Goal: Entertainment & Leisure: Consume media (video, audio)

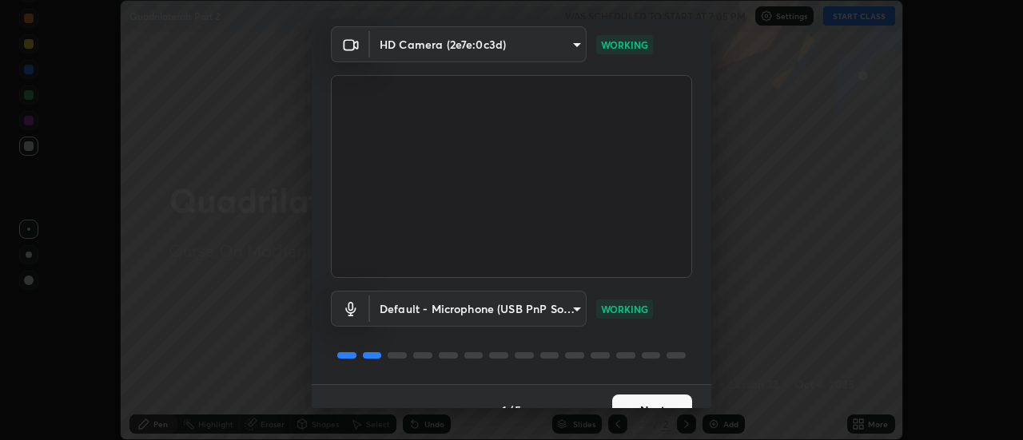
scroll to position [84, 0]
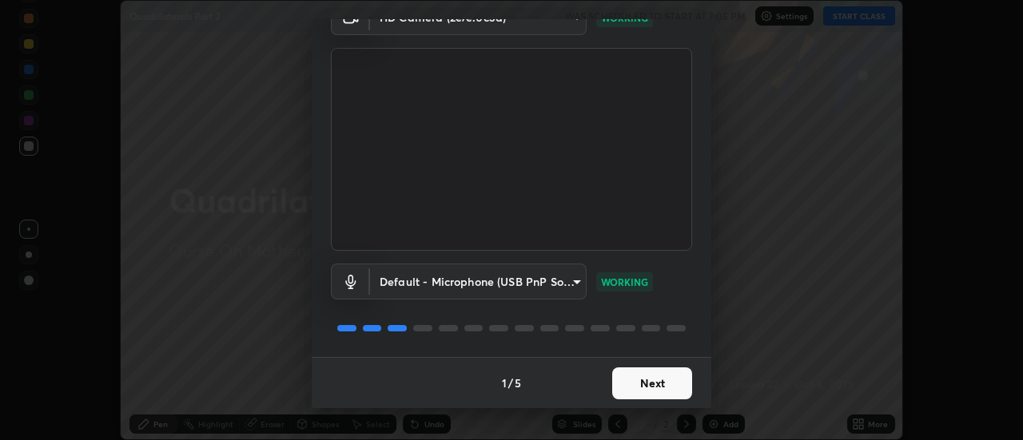
click at [665, 381] on button "Next" at bounding box center [652, 384] width 80 height 32
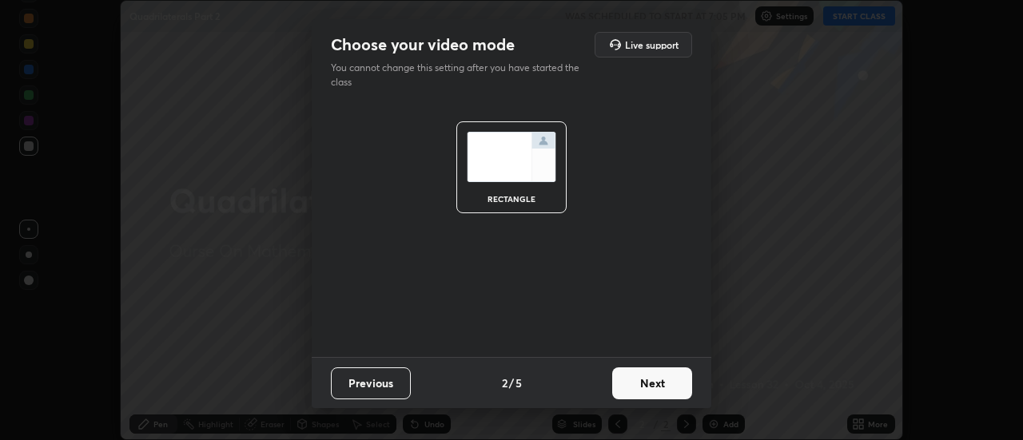
click at [670, 383] on button "Next" at bounding box center [652, 384] width 80 height 32
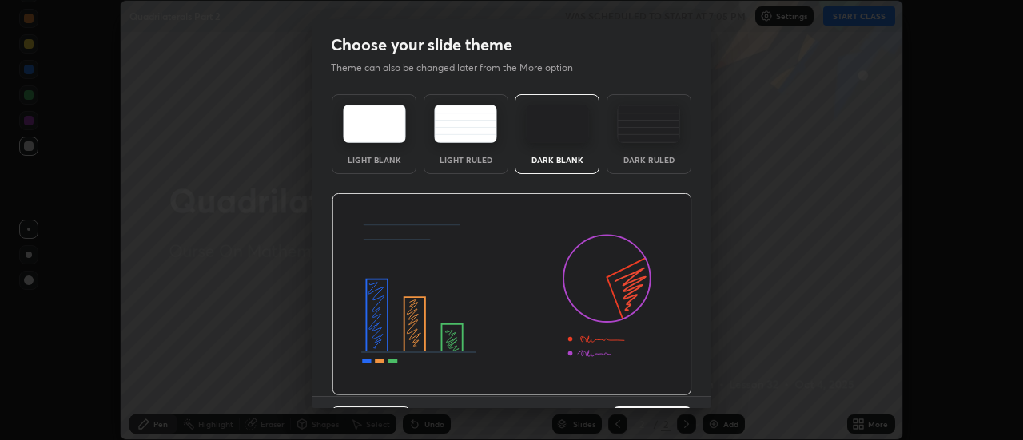
scroll to position [39, 0]
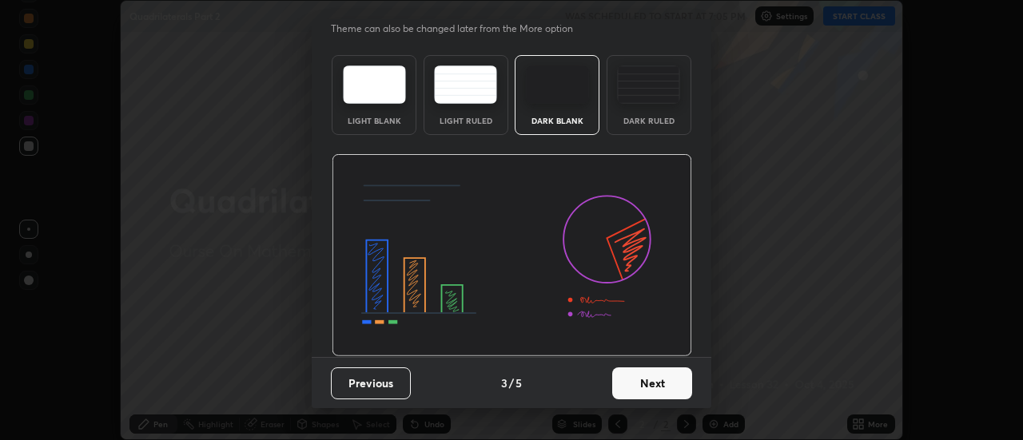
click at [669, 380] on button "Next" at bounding box center [652, 384] width 80 height 32
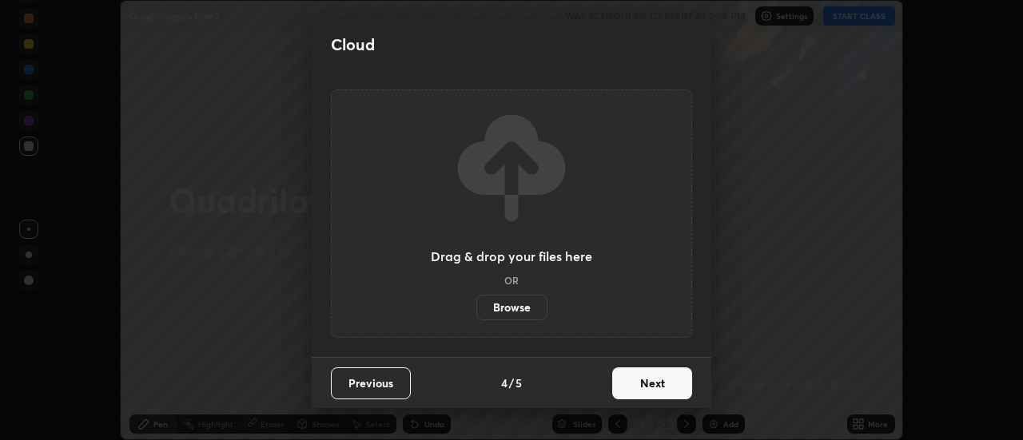
click at [672, 382] on button "Next" at bounding box center [652, 384] width 80 height 32
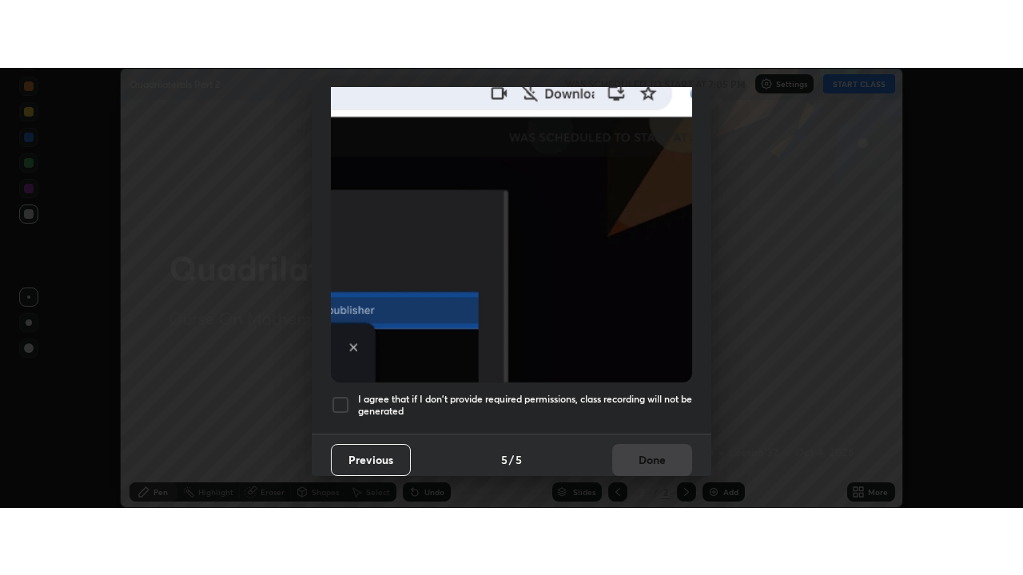
scroll to position [410, 0]
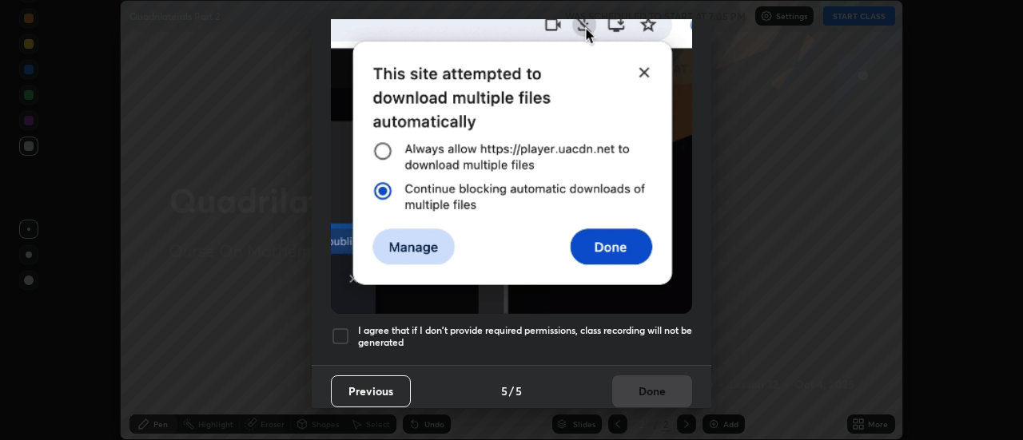
click at [341, 327] on div at bounding box center [340, 336] width 19 height 19
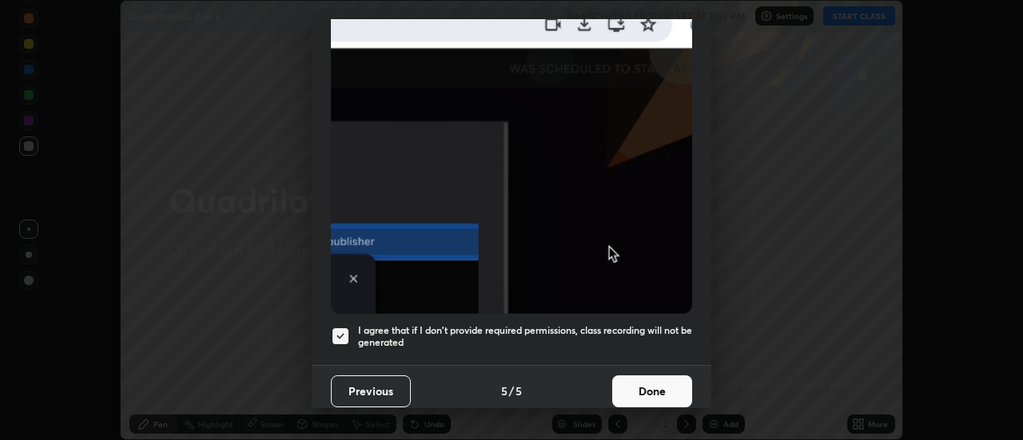
click at [649, 392] on button "Done" at bounding box center [652, 392] width 80 height 32
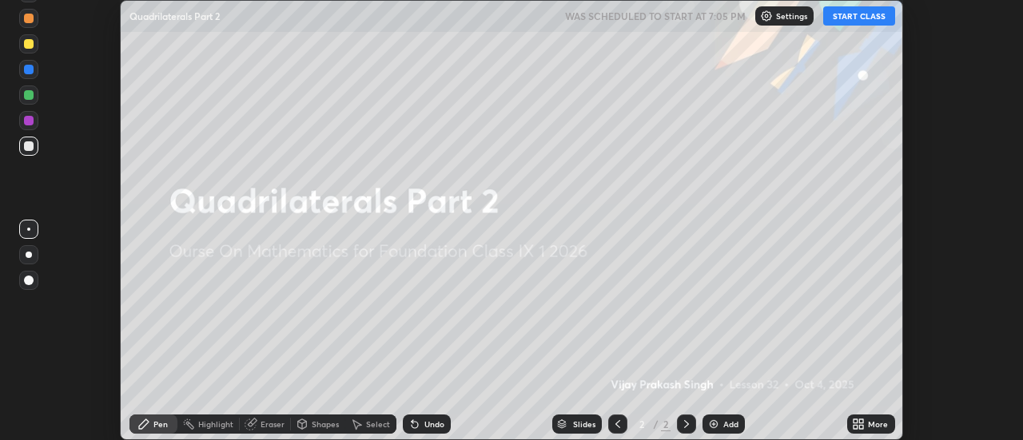
click at [862, 421] on icon at bounding box center [862, 422] width 4 height 4
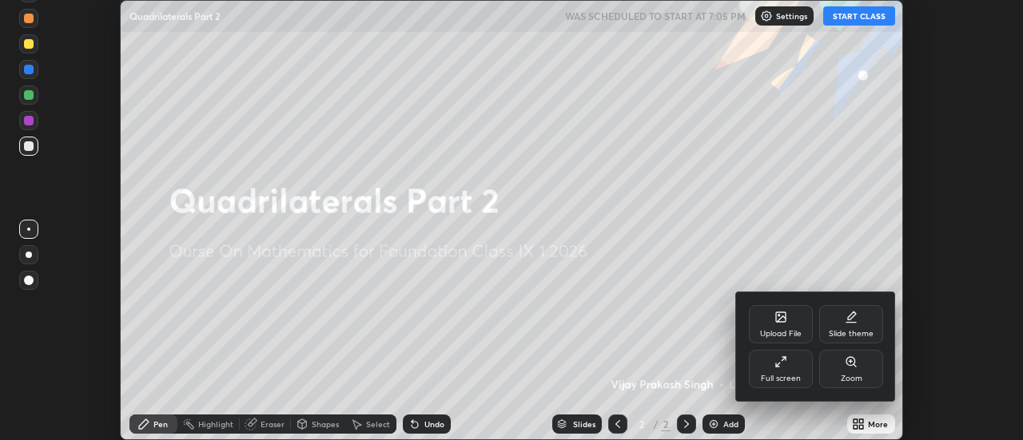
click at [782, 359] on icon at bounding box center [780, 362] width 13 height 13
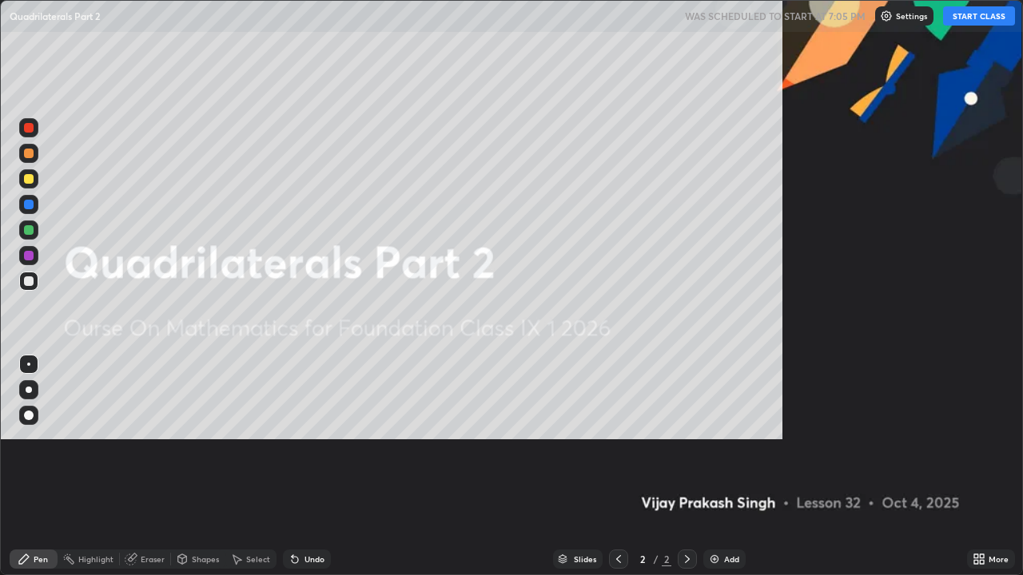
scroll to position [575, 1023]
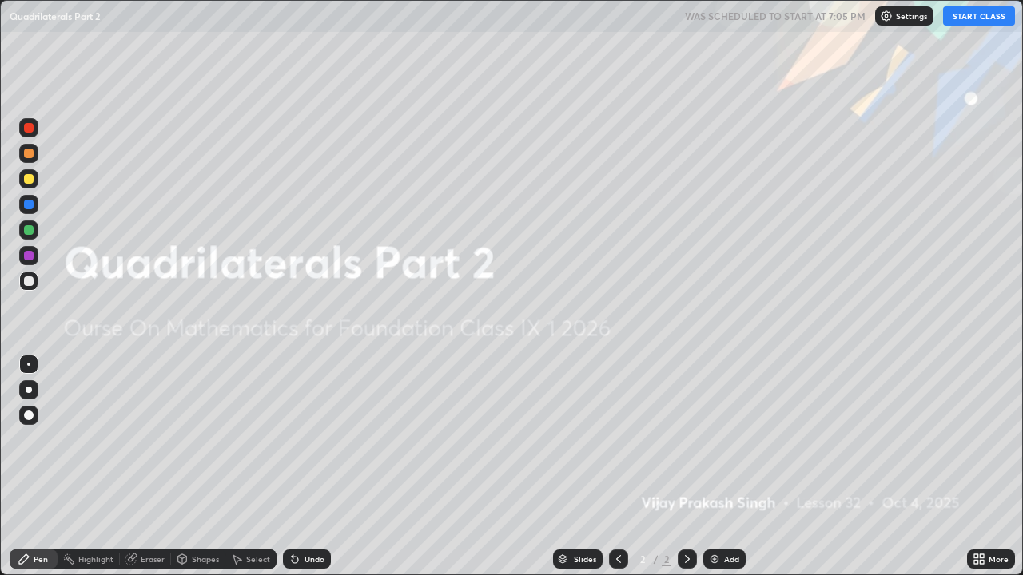
click at [711, 440] on img at bounding box center [714, 559] width 13 height 13
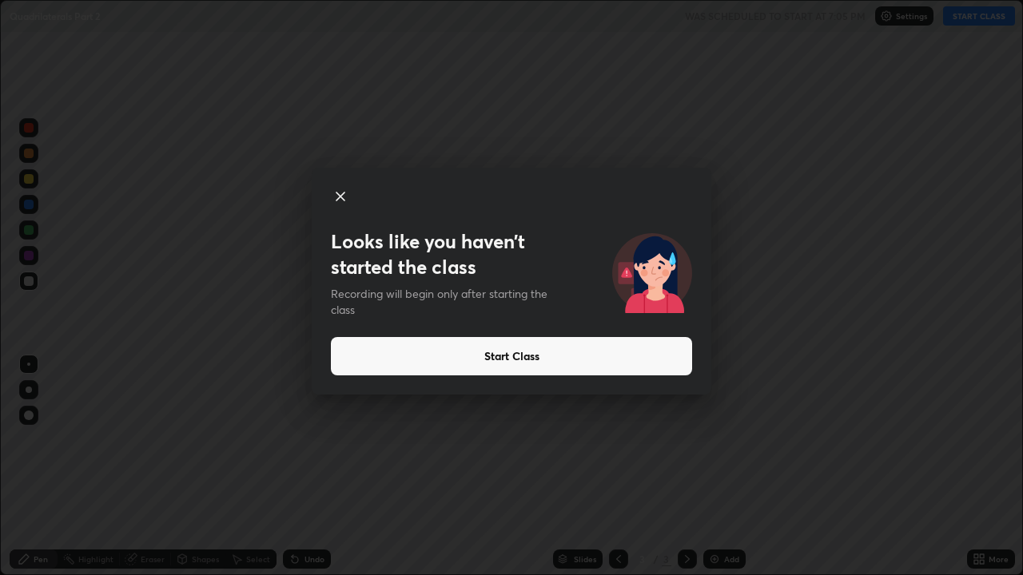
click at [527, 349] on button "Start Class" at bounding box center [511, 356] width 361 height 38
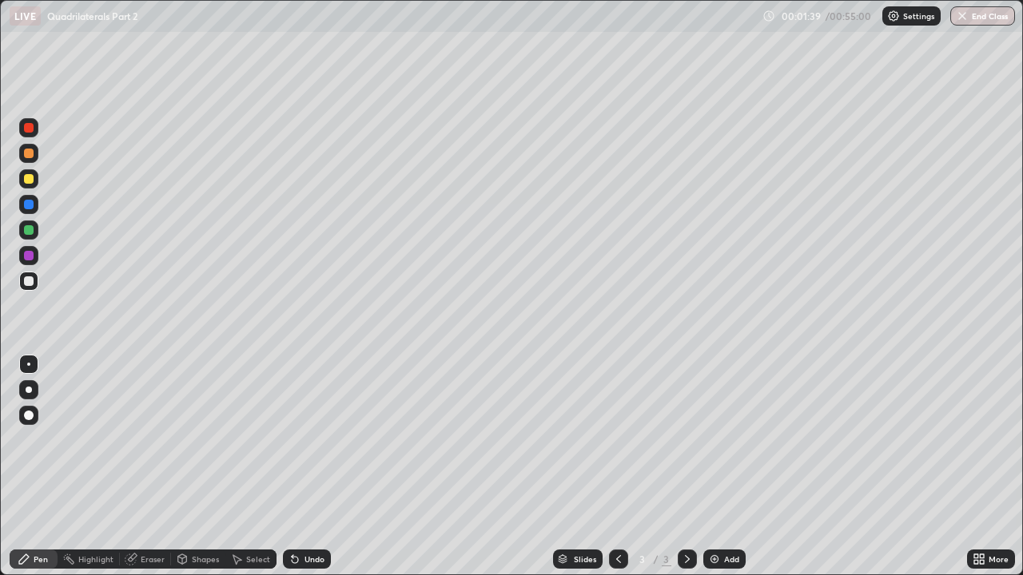
click at [293, 440] on icon at bounding box center [295, 560] width 6 height 6
click at [296, 440] on icon at bounding box center [295, 560] width 6 height 6
click at [297, 440] on icon at bounding box center [295, 559] width 13 height 13
click at [195, 440] on div "Shapes" at bounding box center [205, 559] width 27 height 8
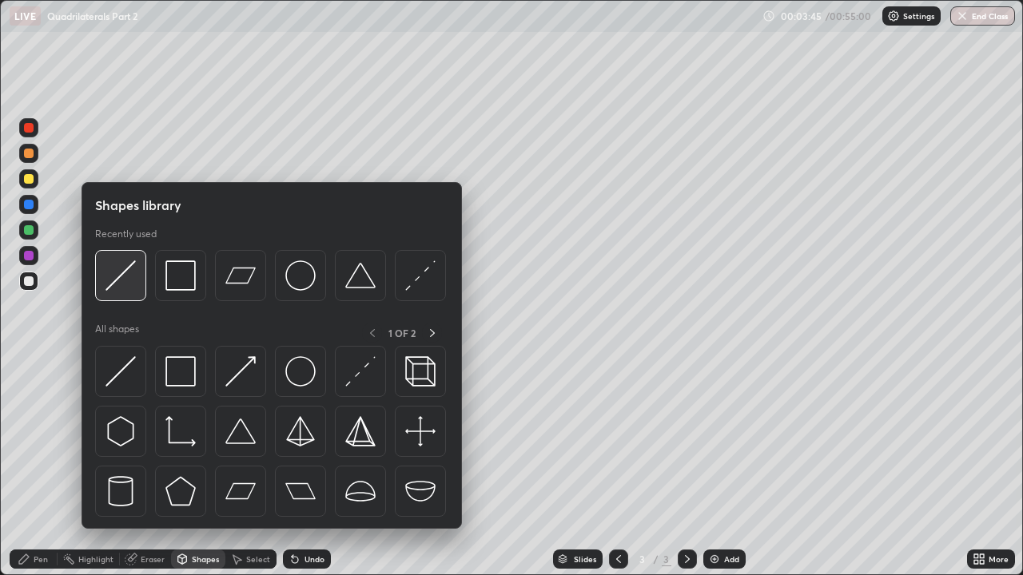
click at [142, 279] on div at bounding box center [120, 275] width 51 height 51
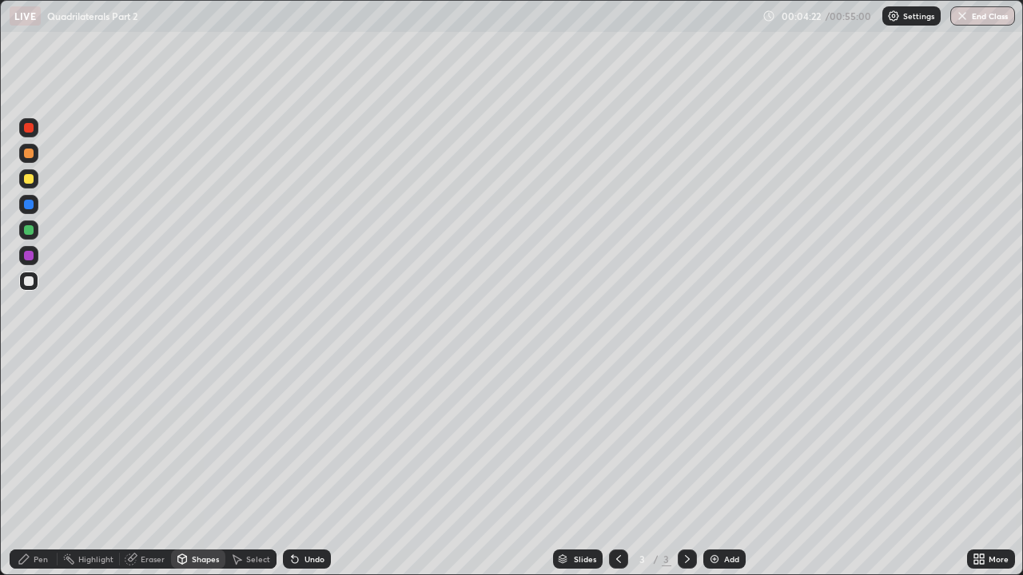
click at [200, 440] on div "Shapes" at bounding box center [198, 559] width 54 height 19
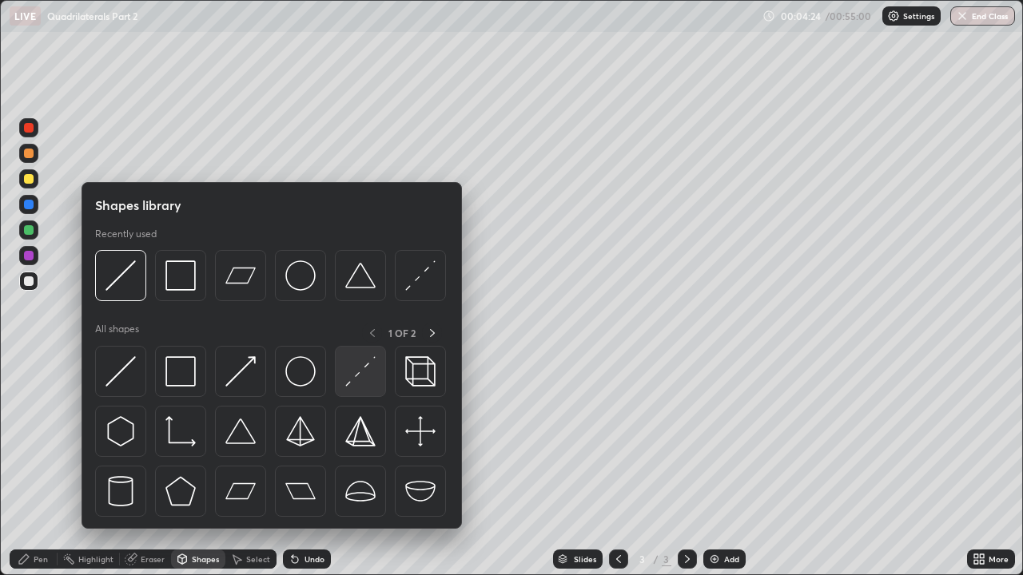
click at [367, 376] on img at bounding box center [360, 371] width 30 height 30
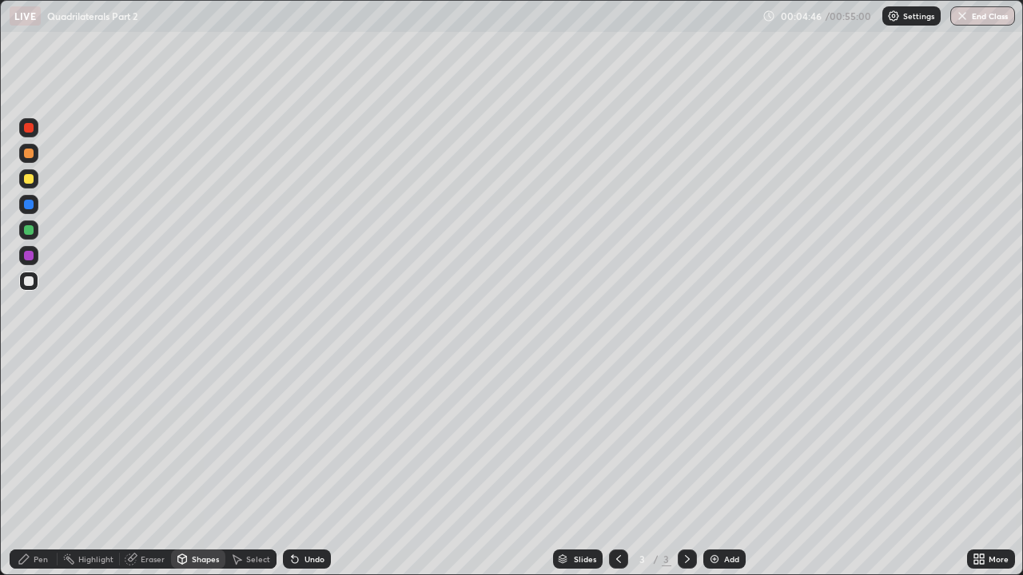
click at [298, 440] on icon at bounding box center [295, 559] width 13 height 13
click at [292, 440] on icon at bounding box center [293, 556] width 2 height 2
click at [46, 440] on div "Pen" at bounding box center [41, 559] width 14 height 8
